Goal: Information Seeking & Learning: Learn about a topic

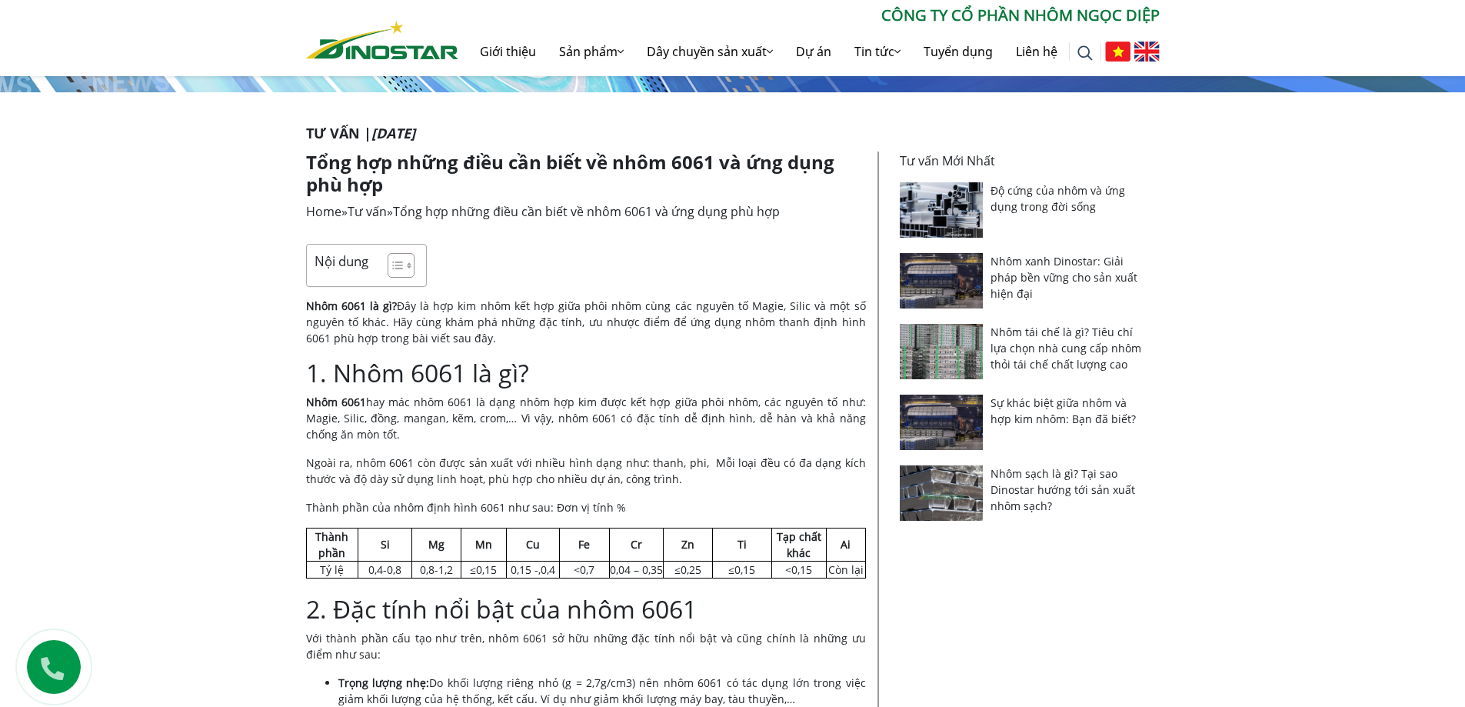
scroll to position [231, 0]
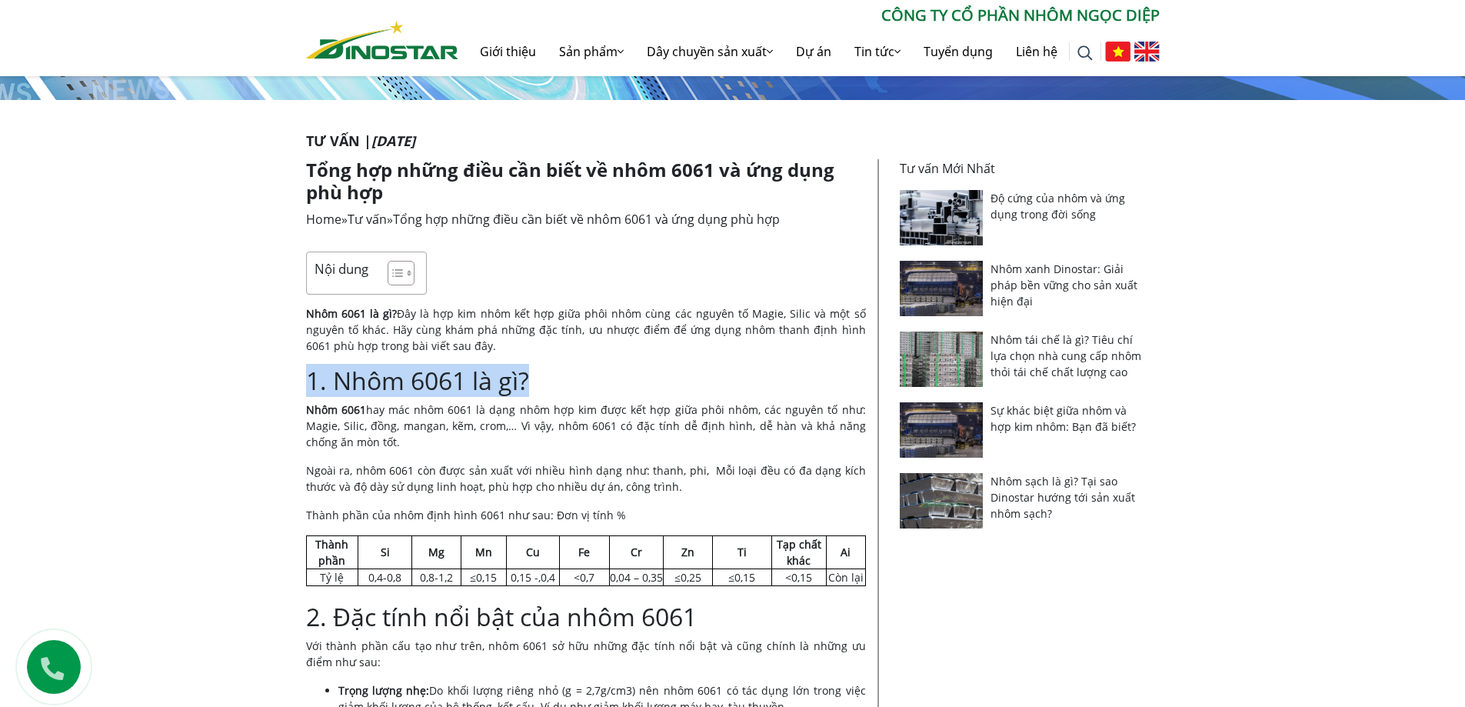
drag, startPoint x: 529, startPoint y: 381, endPoint x: 311, endPoint y: 374, distance: 217.7
click at [311, 374] on h2 "1. Nhôm 6061 là gì?" at bounding box center [586, 380] width 560 height 29
click at [369, 421] on p "Nhôm 6061 hay mác nhôm 6061 là dạng nhôm hợp kim được kết hợp giữa phôi nhôm, c…" at bounding box center [586, 425] width 560 height 48
drag, startPoint x: 310, startPoint y: 377, endPoint x: 537, endPoint y: 377, distance: 226.8
click at [537, 377] on h2 "1. Nhôm 6061 là gì?" at bounding box center [586, 380] width 560 height 29
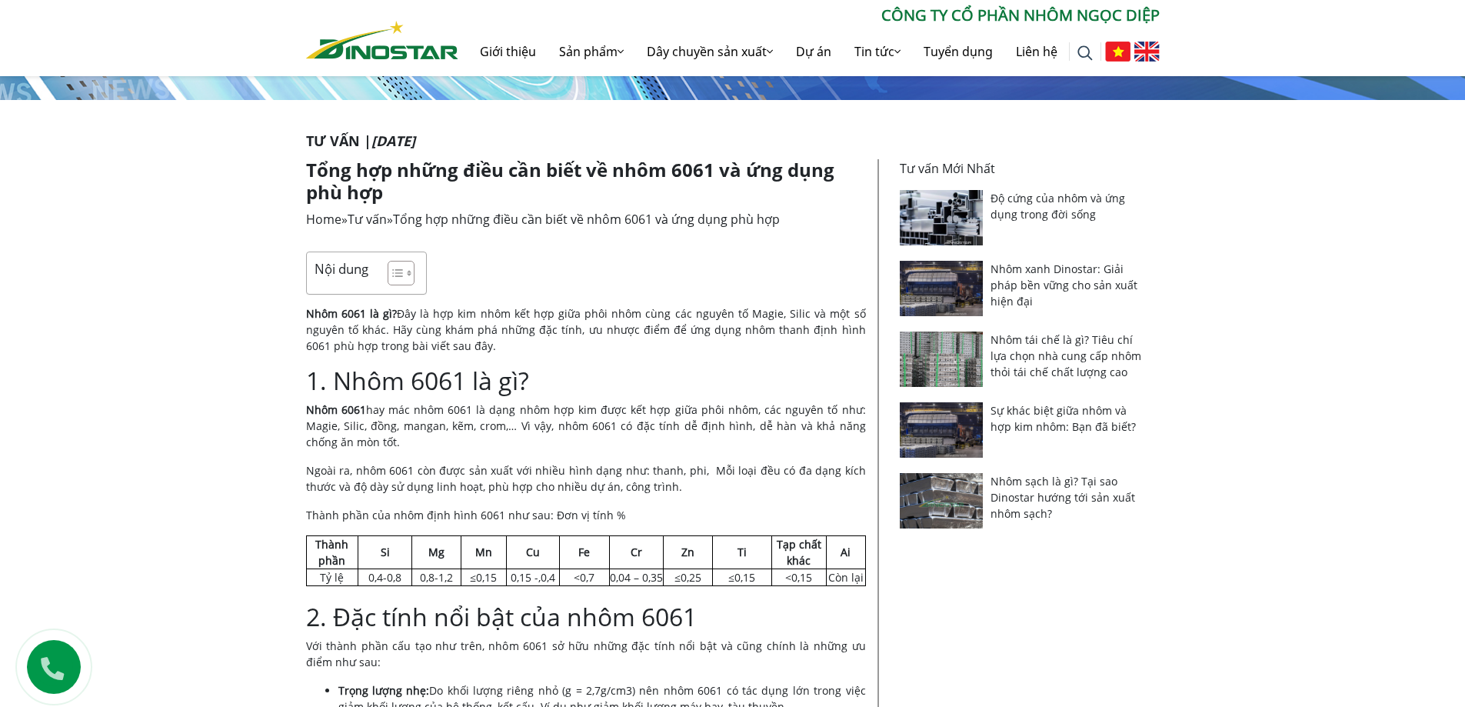
click at [477, 348] on p "Nhôm 6061 là gì? Đây là hợp kim nhôm kết hợp giữa phôi nhôm cùng các nguyên tố …" at bounding box center [586, 329] width 560 height 48
drag, startPoint x: 467, startPoint y: 344, endPoint x: 302, endPoint y: 318, distance: 167.3
click at [339, 391] on h2 "1. Nhôm 6061 là gì?" at bounding box center [586, 380] width 560 height 29
drag, startPoint x: 308, startPoint y: 381, endPoint x: 550, endPoint y: 381, distance: 242.2
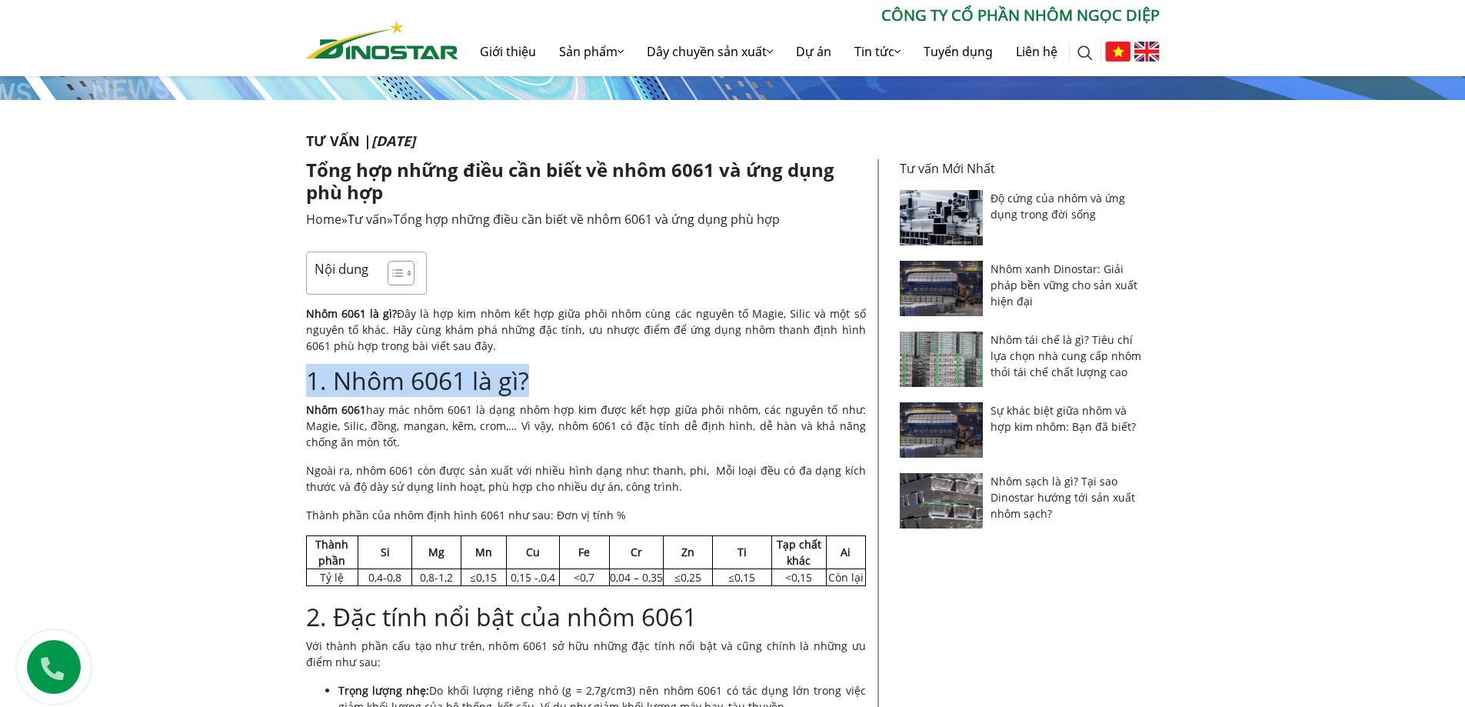
click at [550, 381] on h2 "1. Nhôm 6061 là gì?" at bounding box center [586, 380] width 560 height 29
drag, startPoint x: 404, startPoint y: 441, endPoint x: 389, endPoint y: 438, distance: 14.9
click at [402, 441] on p "Nhôm 6061 hay mác nhôm 6061 là dạng nhôm hợp kim được kết hợp giữa phôi nhôm, c…" at bounding box center [586, 425] width 560 height 48
drag, startPoint x: 383, startPoint y: 438, endPoint x: 298, endPoint y: 318, distance: 147.4
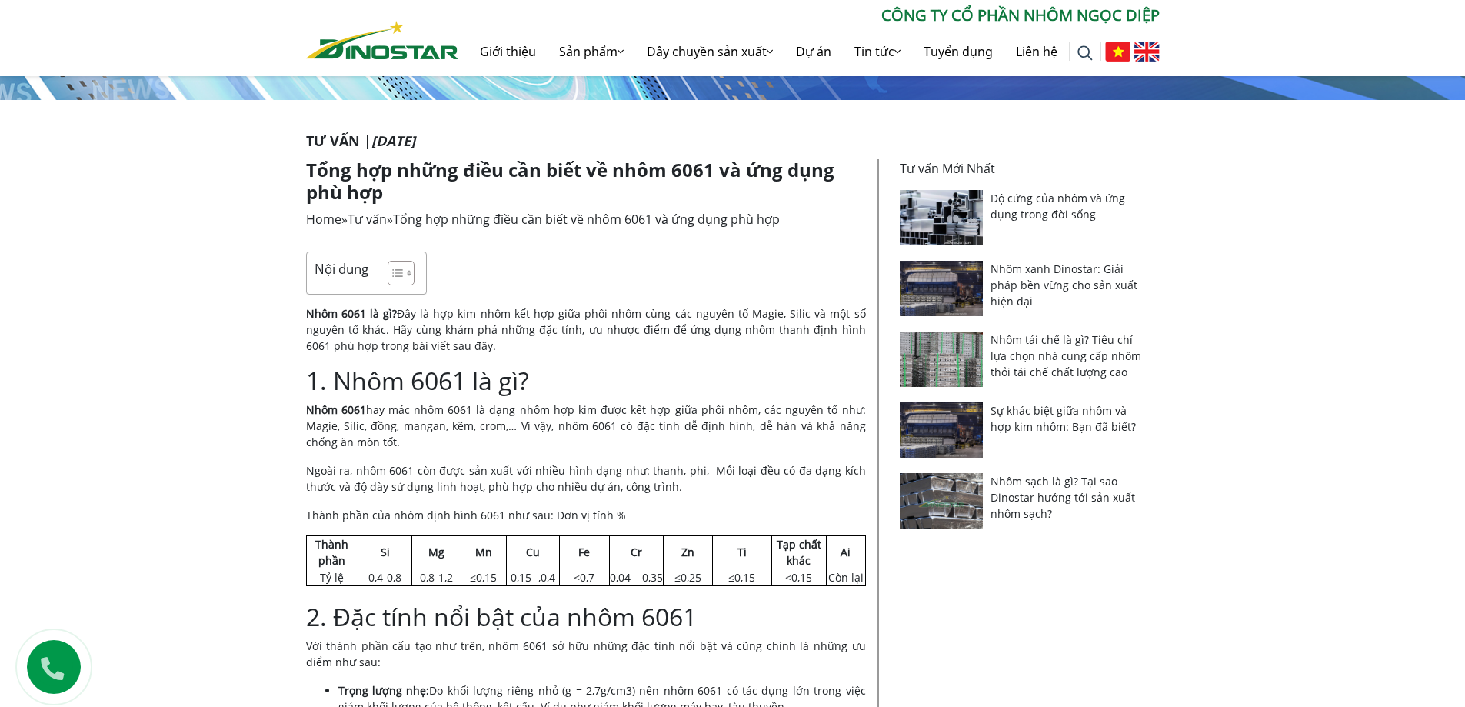
click at [633, 493] on p "Ngoài ra, nhôm 6061 còn được sản xuất với nhiều hình dạng như: thanh, phi, Mỗi …" at bounding box center [586, 478] width 560 height 32
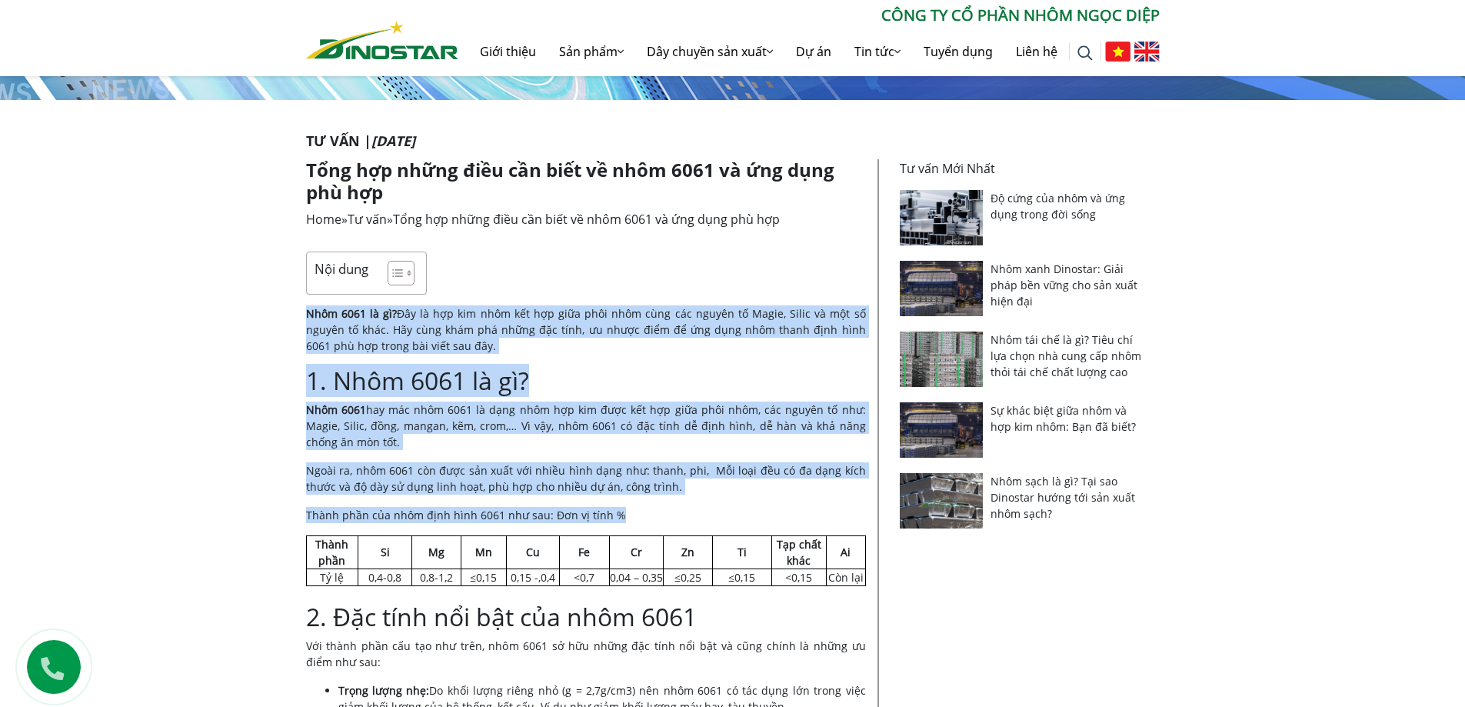
drag, startPoint x: 622, startPoint y: 514, endPoint x: 307, endPoint y: 309, distance: 376.2
click at [598, 464] on p "Ngoài ra, nhôm 6061 còn được sản xuất với nhiều hình dạng như: thanh, phi, Mỗi …" at bounding box center [586, 478] width 560 height 32
drag, startPoint x: 527, startPoint y: 471, endPoint x: 307, endPoint y: 318, distance: 268.1
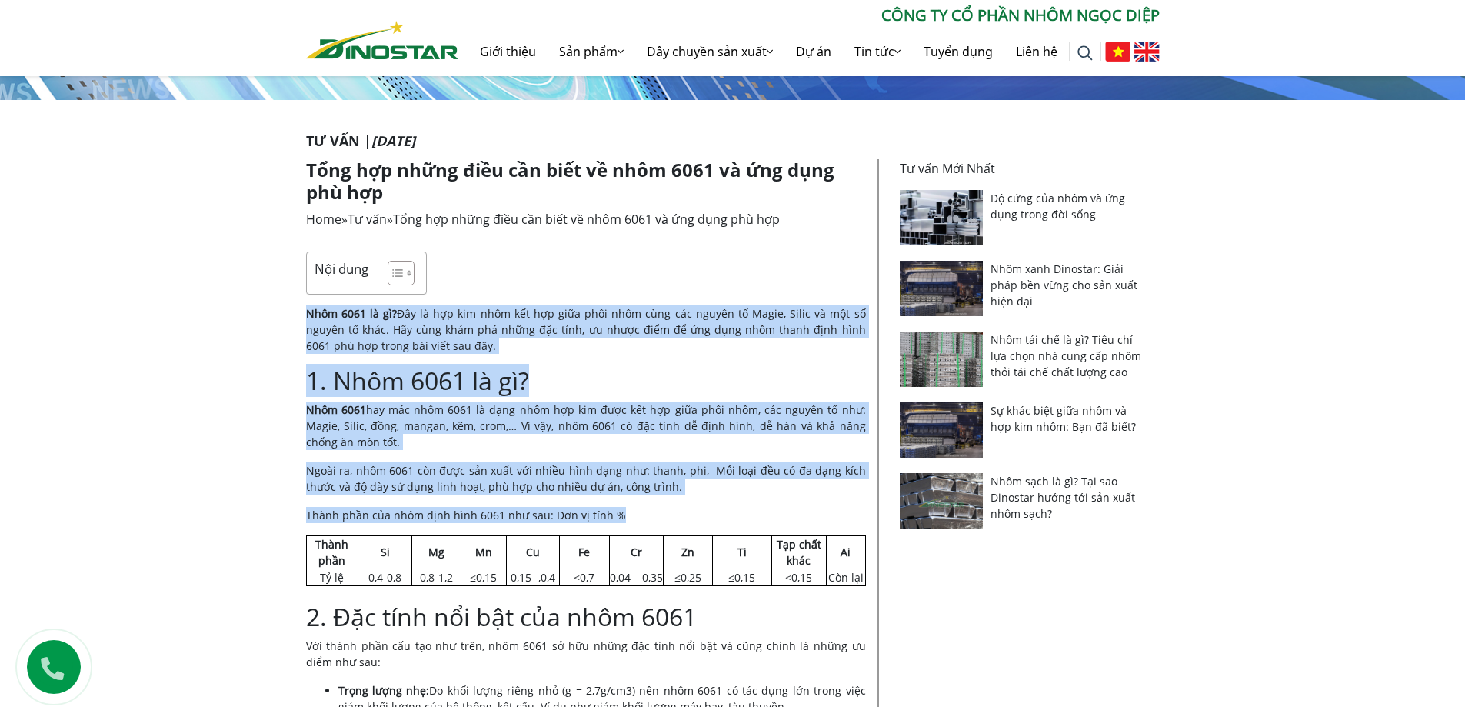
click at [525, 494] on p "Ngoài ra, nhôm 6061 còn được sản xuất với nhiều hình dạng như: thanh, phi, Mỗi …" at bounding box center [586, 478] width 560 height 32
drag, startPoint x: 623, startPoint y: 512, endPoint x: 294, endPoint y: 319, distance: 381.5
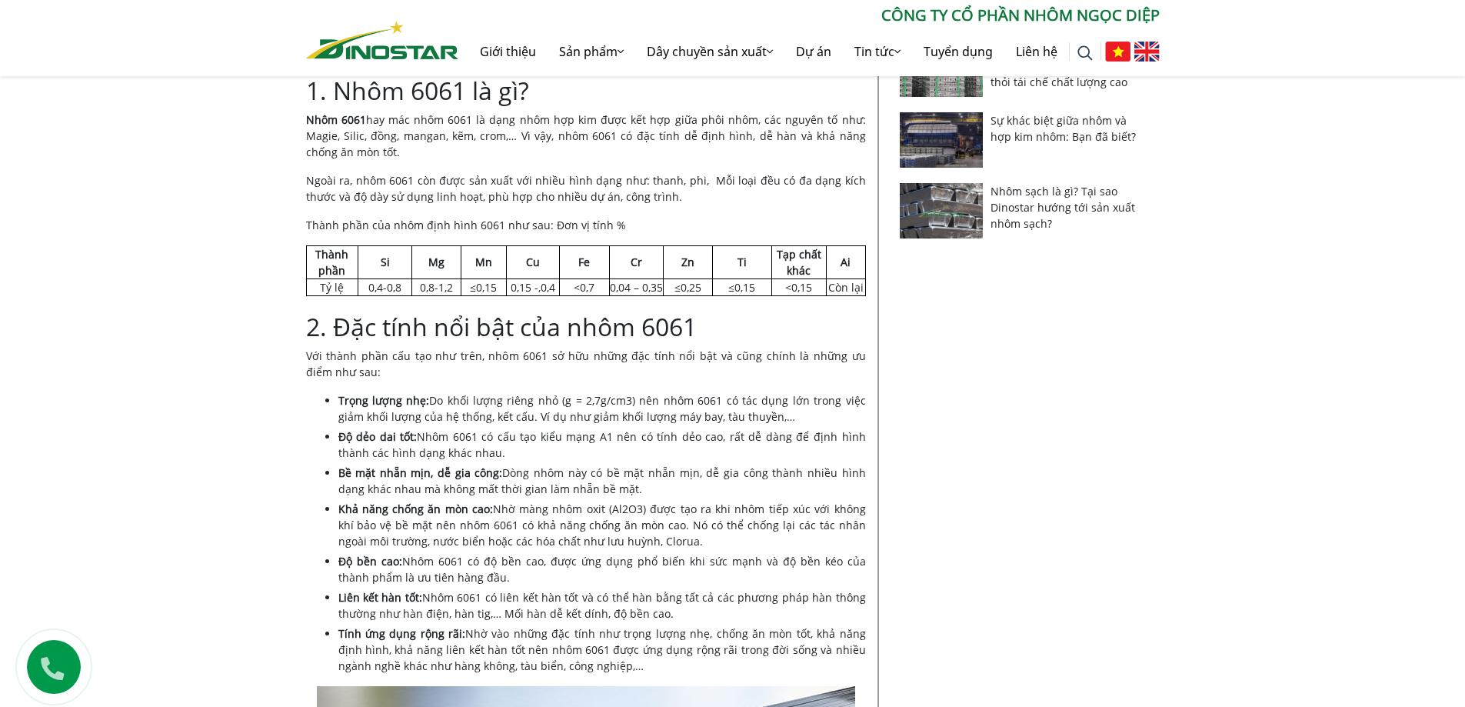
scroll to position [538, 0]
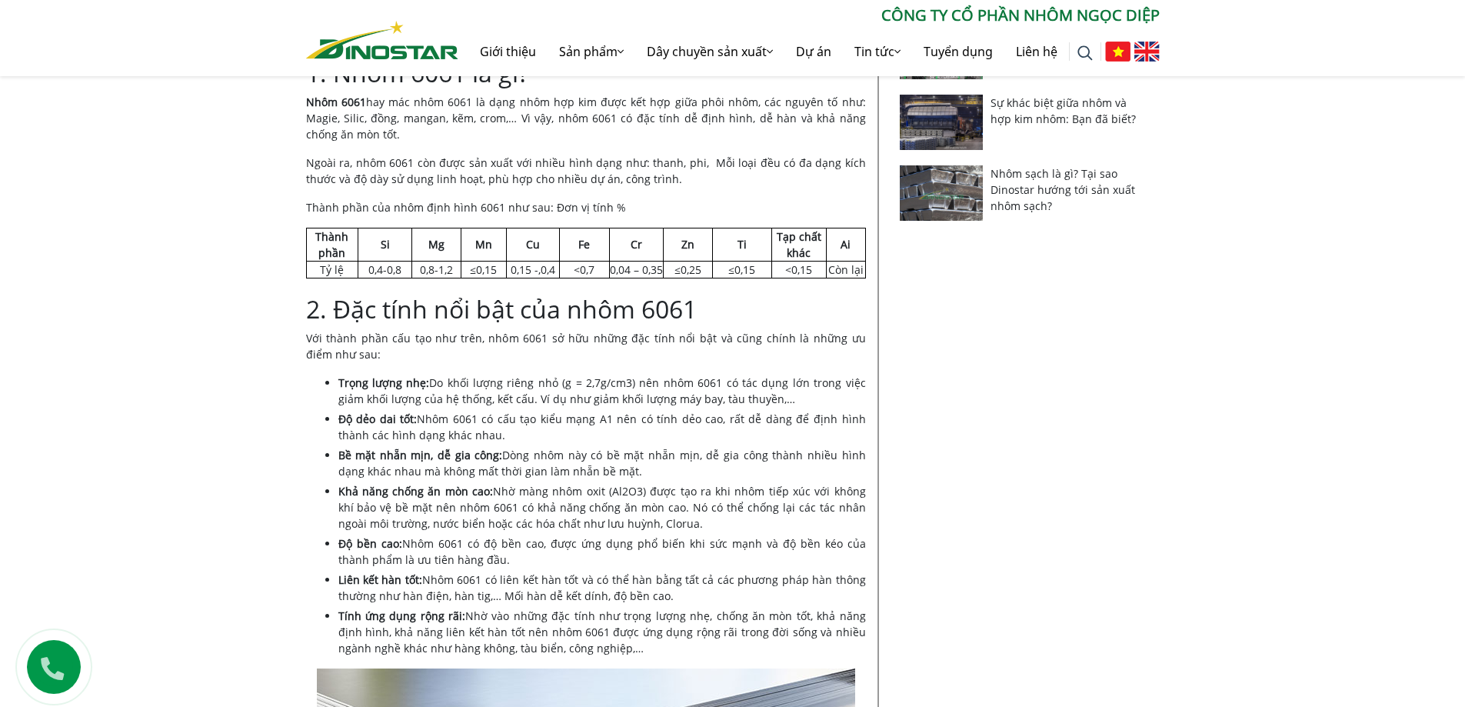
drag, startPoint x: 604, startPoint y: 652, endPoint x: 312, endPoint y: 314, distance: 445.9
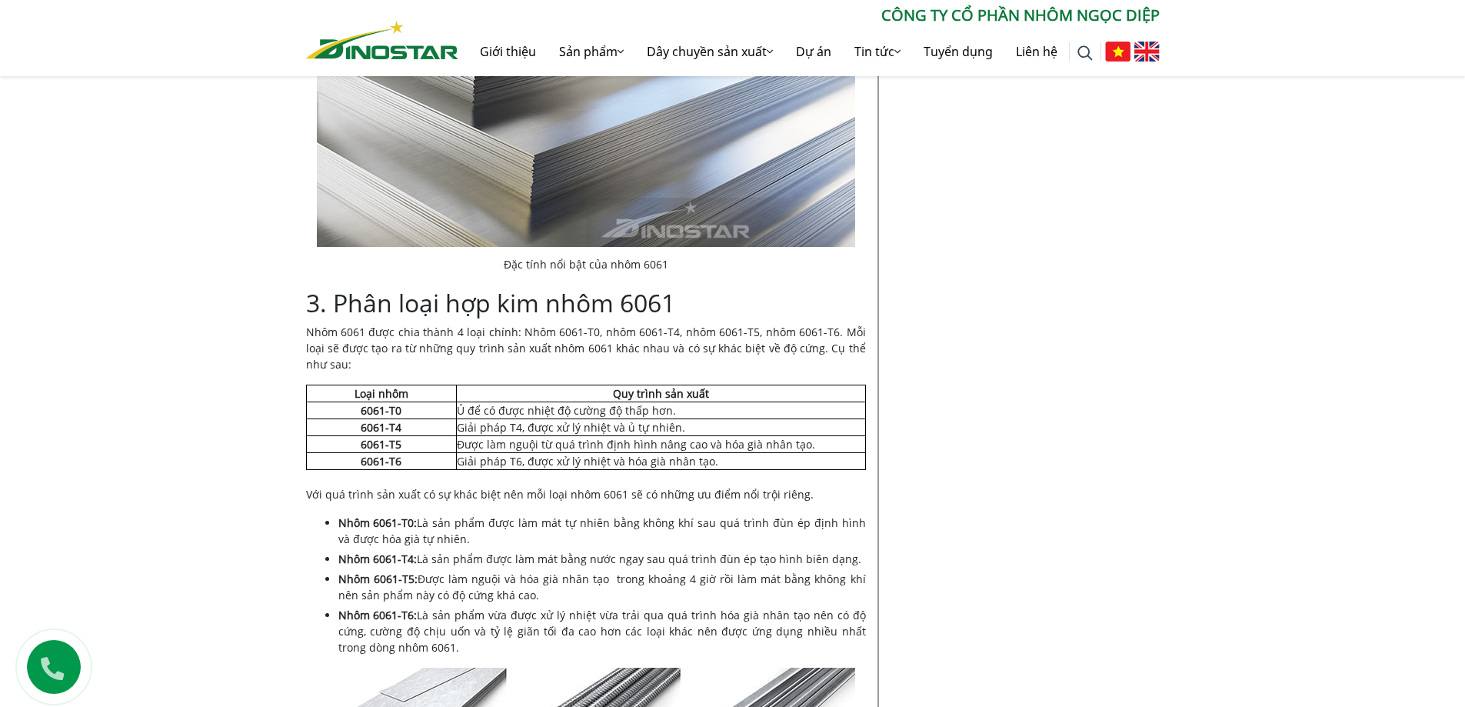
scroll to position [1230, 0]
drag, startPoint x: 427, startPoint y: 643, endPoint x: 292, endPoint y: 329, distance: 342.3
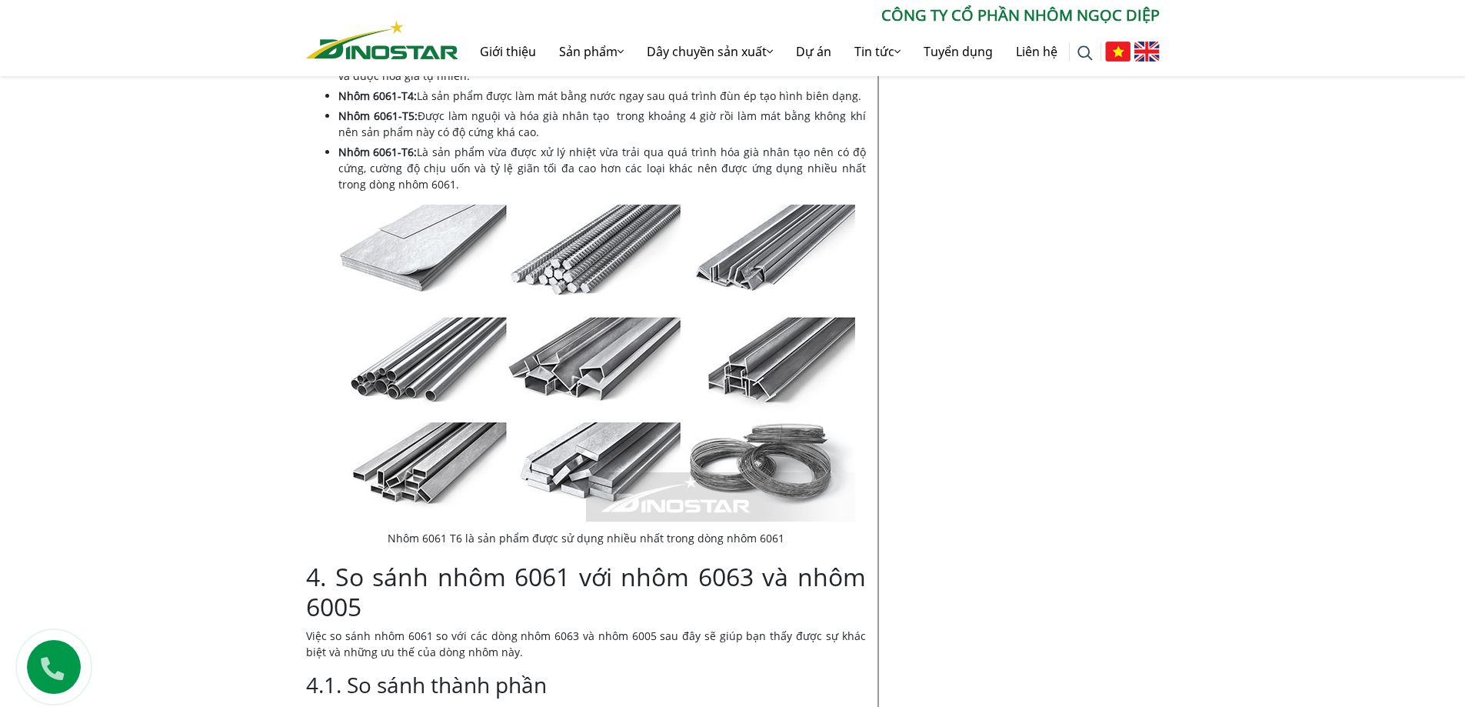
scroll to position [2153, 0]
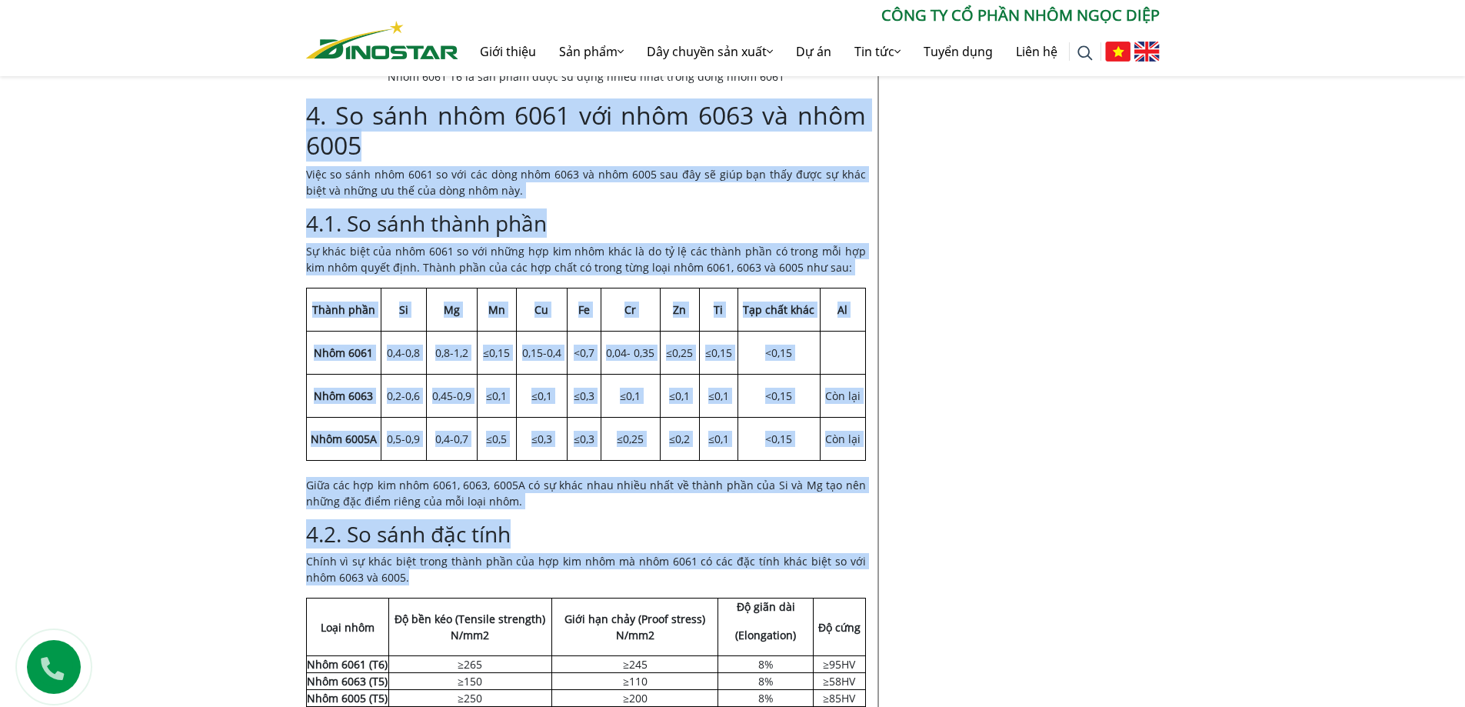
drag, startPoint x: 383, startPoint y: 573, endPoint x: 306, endPoint y: 121, distance: 458.5
click at [306, 121] on div "Nội dung Toggle 1. Nhôm 6061 là gì? 2. Đặc tính nổi bật của nhôm 6061 3. Phân l…" at bounding box center [586, 513] width 560 height 4368
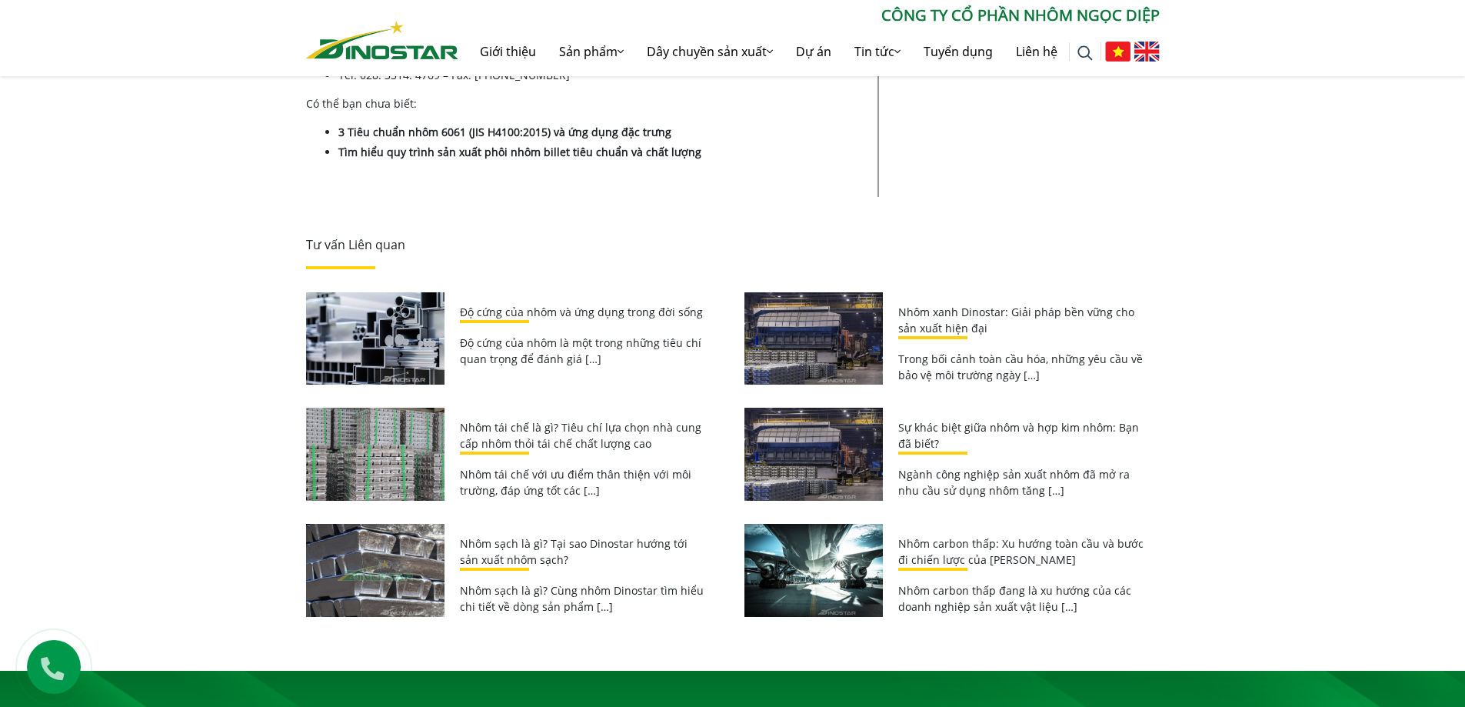
scroll to position [4947, 0]
